Goal: Information Seeking & Learning: Learn about a topic

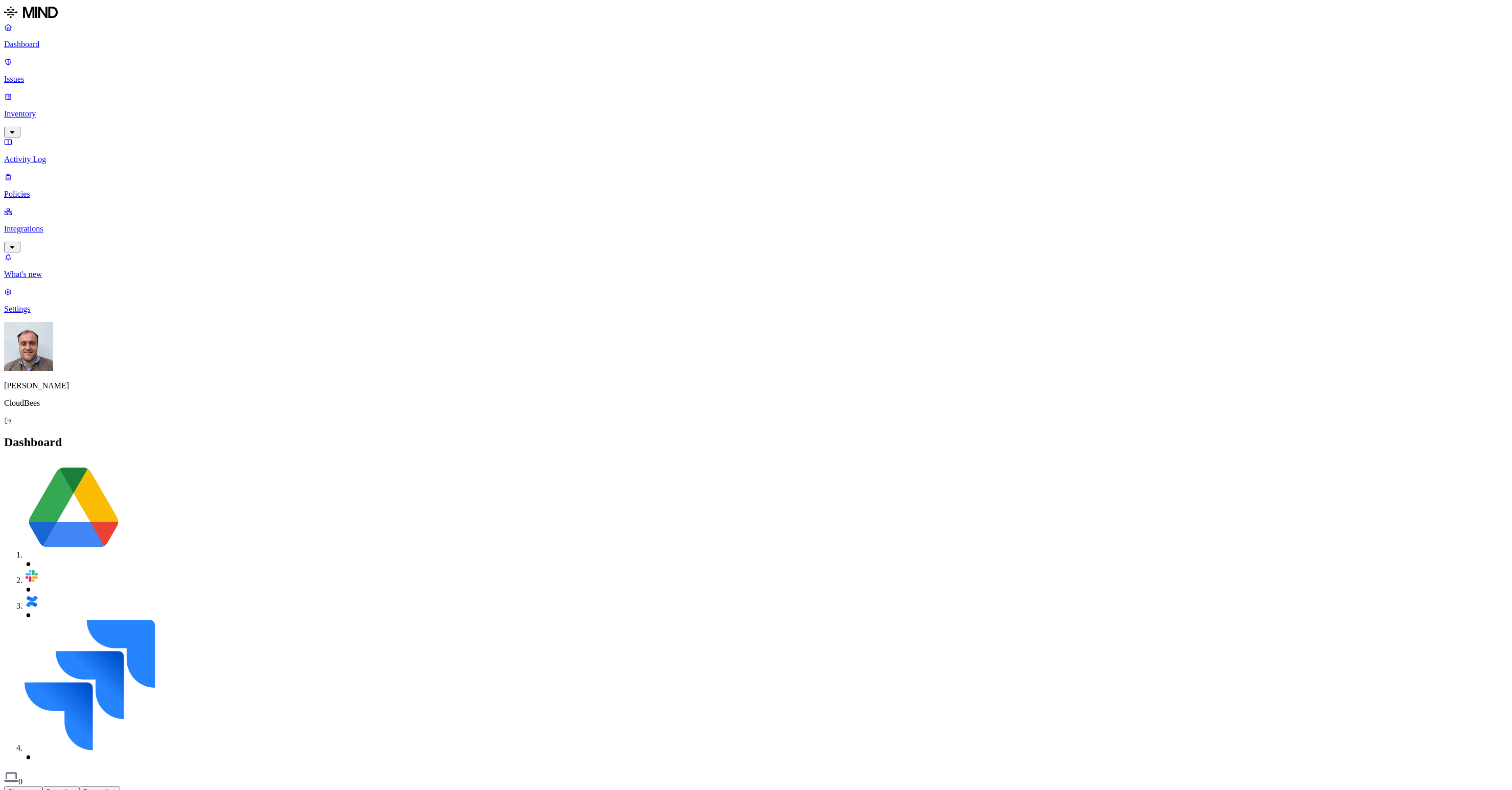
click at [65, 109] on p "Inventory" at bounding box center [756, 114] width 1504 height 9
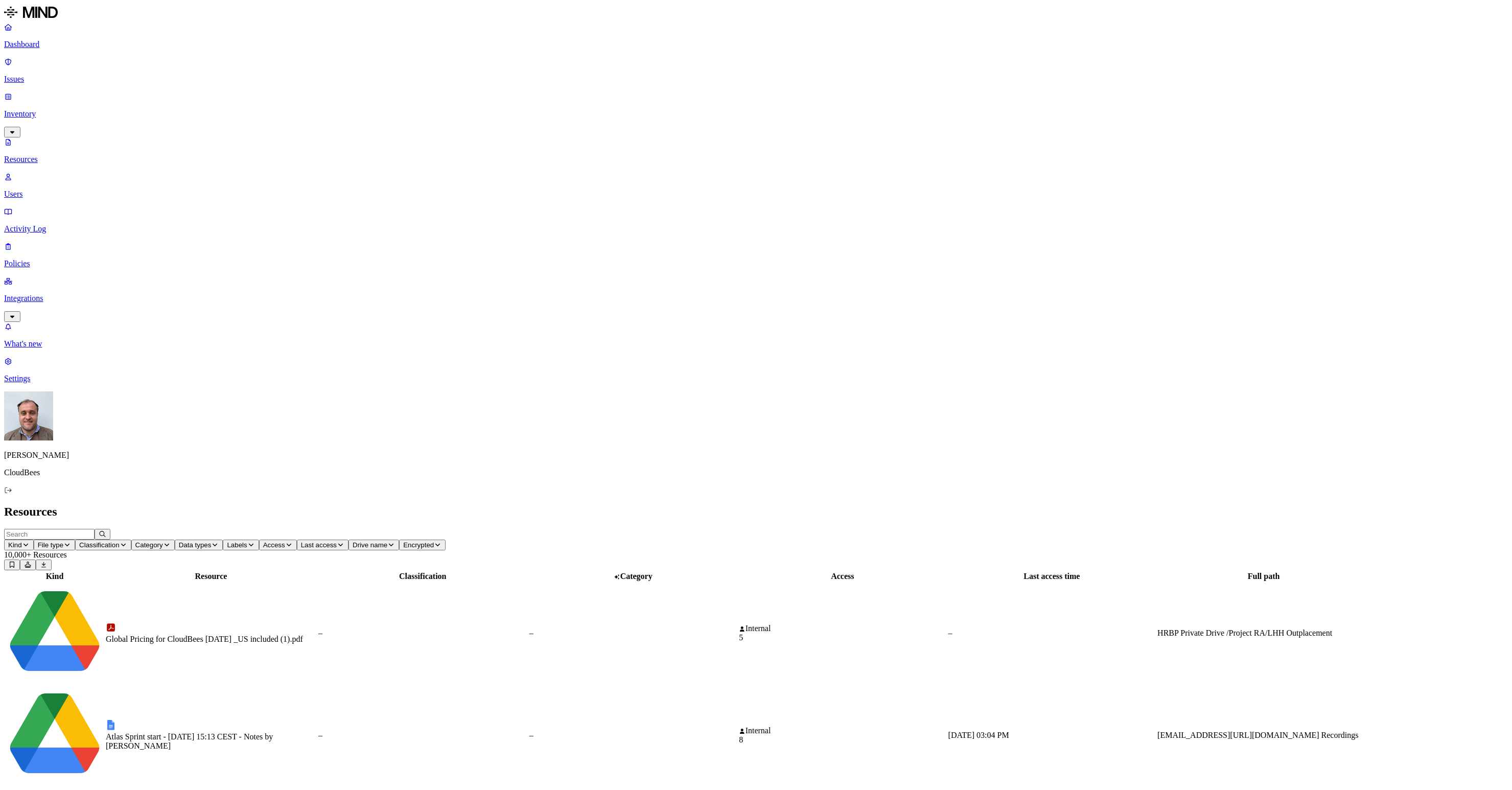
click at [22, 541] on span "Kind" at bounding box center [14, 545] width 14 height 8
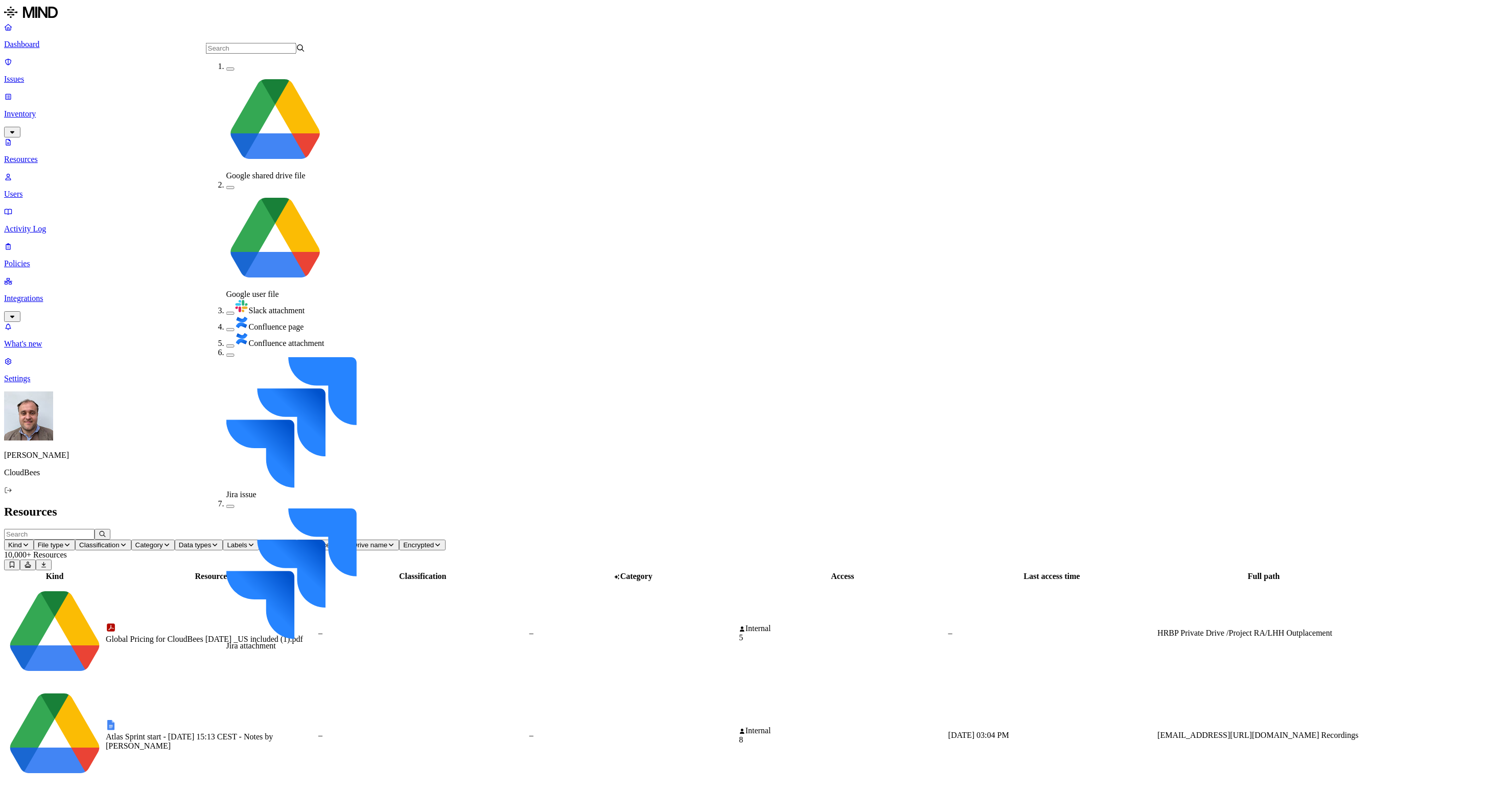
click at [226, 344] on button "button" at bounding box center [230, 346] width 8 height 3
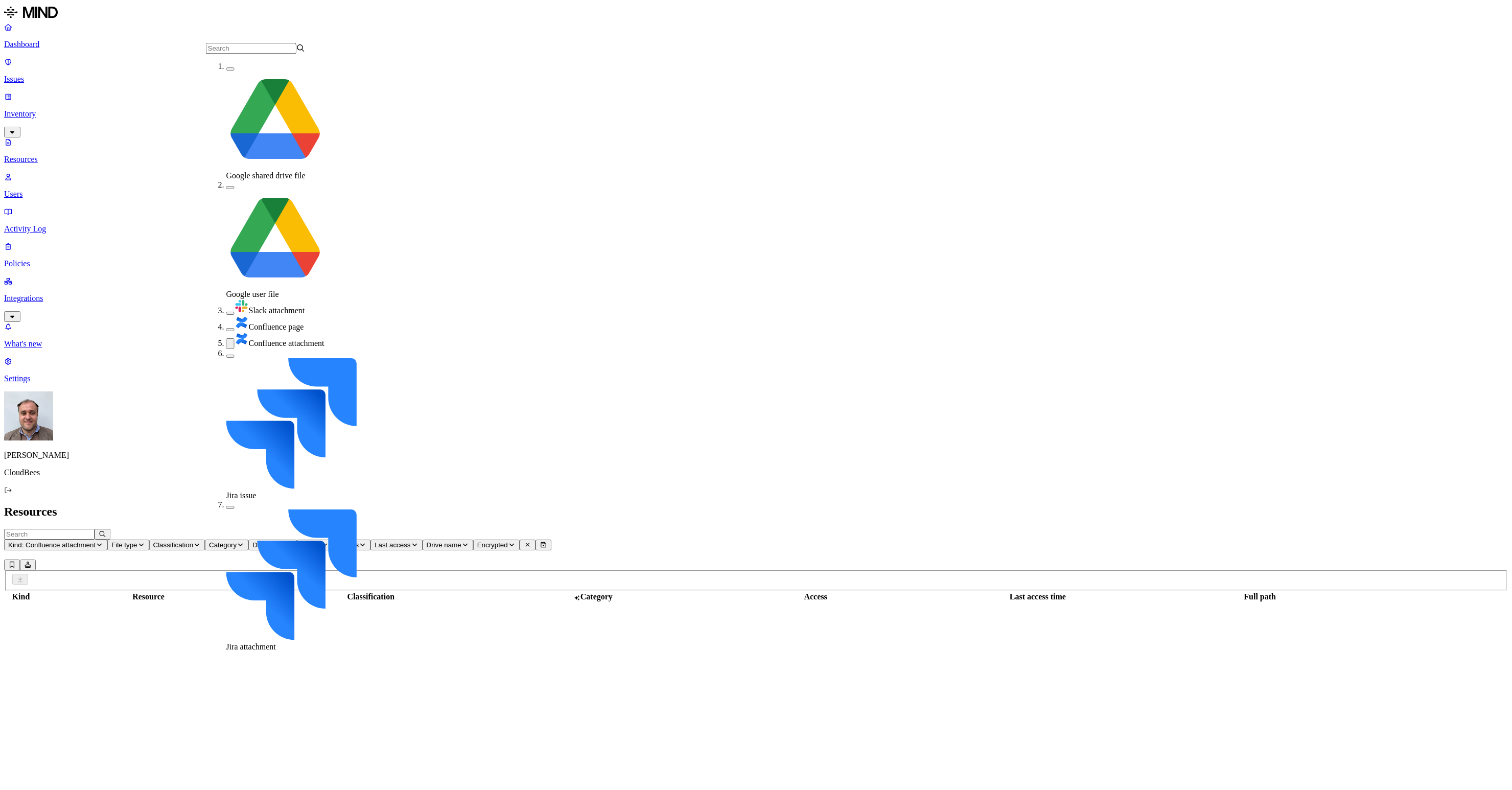
scroll to position [1, 0]
click at [226, 501] on div "Jira attachment" at bounding box center [276, 576] width 100 height 151
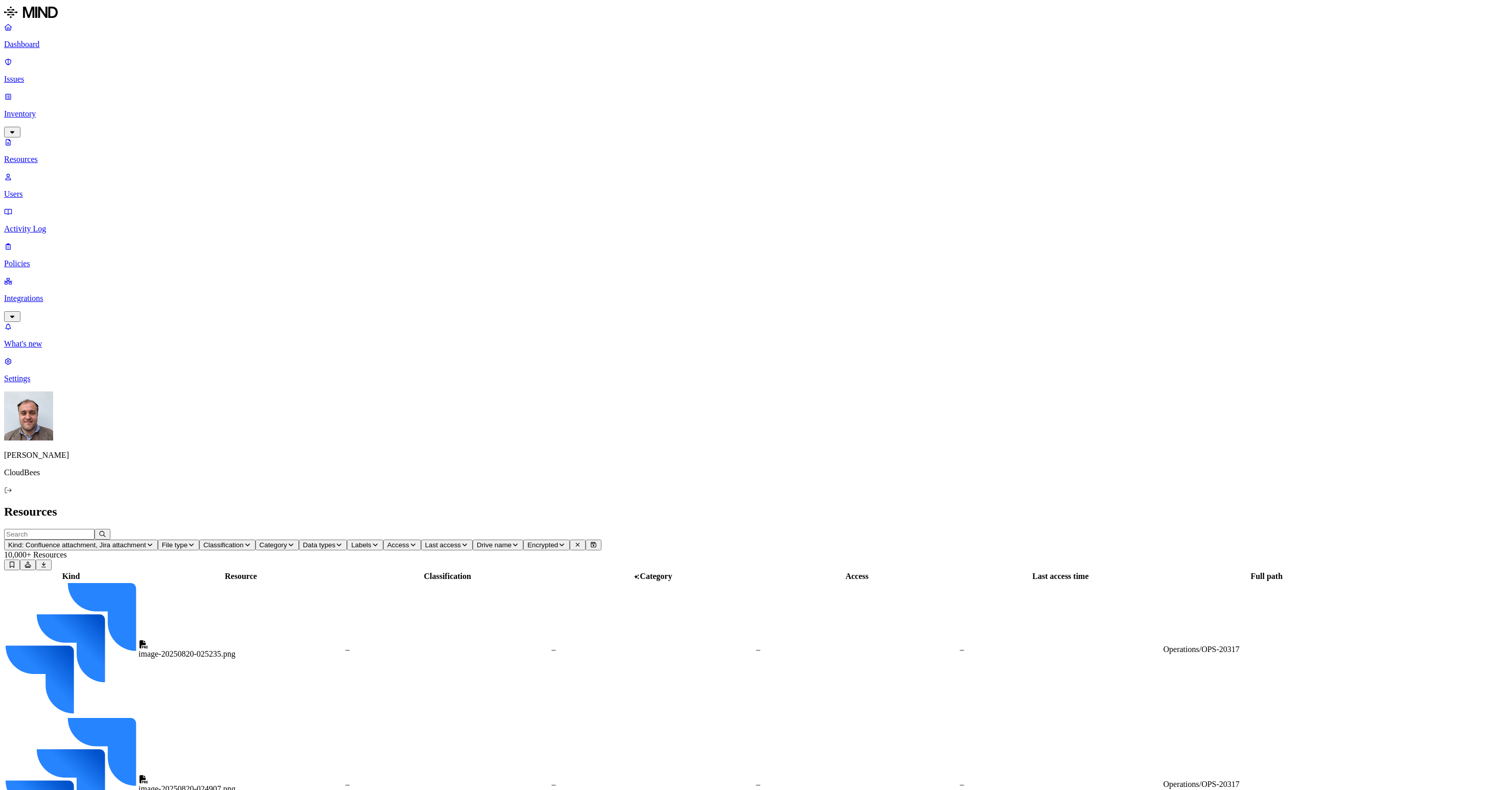
click at [409, 541] on span "Access" at bounding box center [398, 545] width 22 height 8
click at [587, 142] on div "Public" at bounding box center [637, 144] width 100 height 18
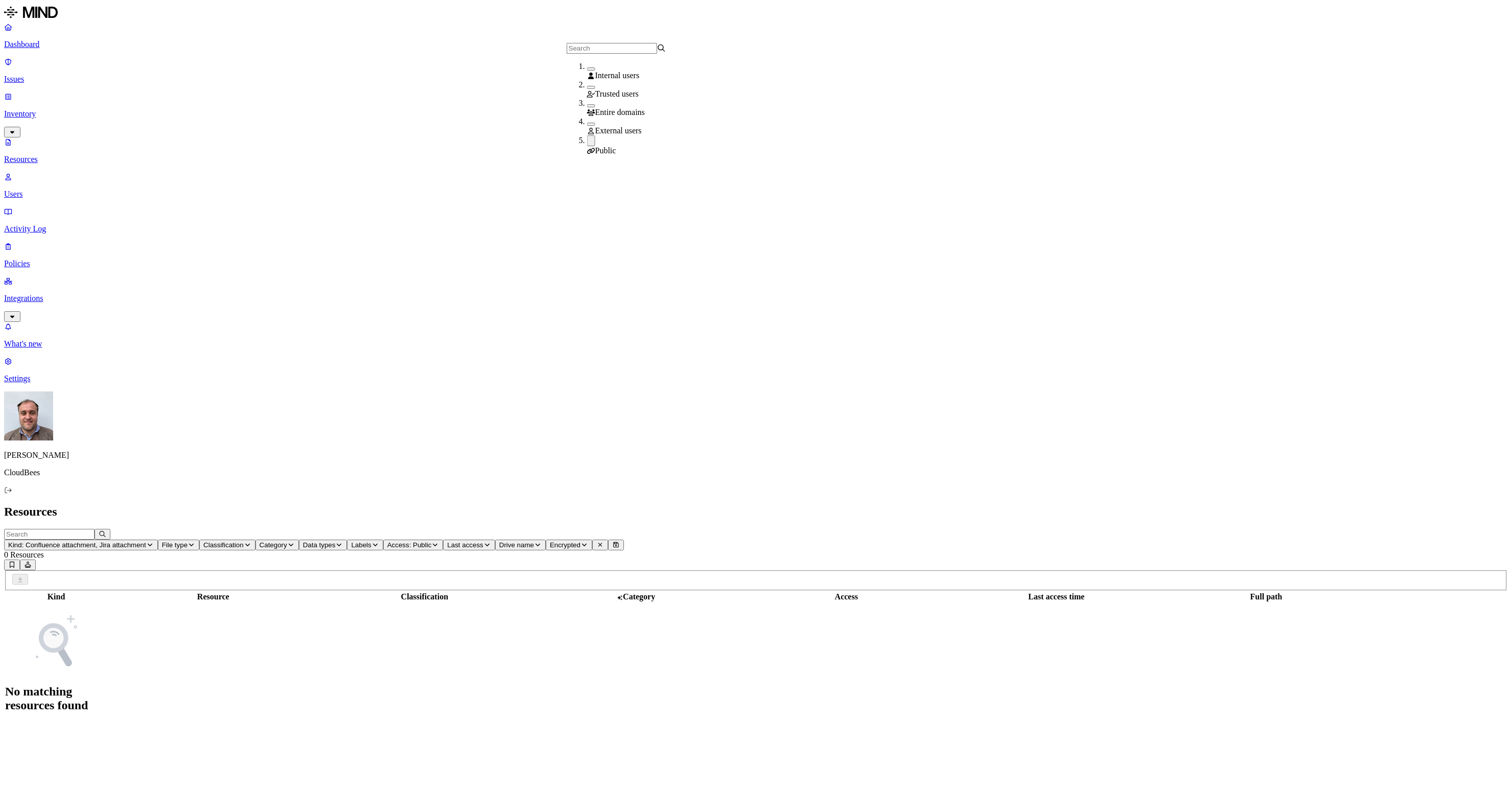
click at [587, 124] on button "button" at bounding box center [591, 124] width 8 height 3
click at [626, 505] on h2 "Resources" at bounding box center [756, 511] width 1504 height 14
click at [69, 41] on p "Dashboard" at bounding box center [756, 44] width 1504 height 9
